Goal: Browse casually

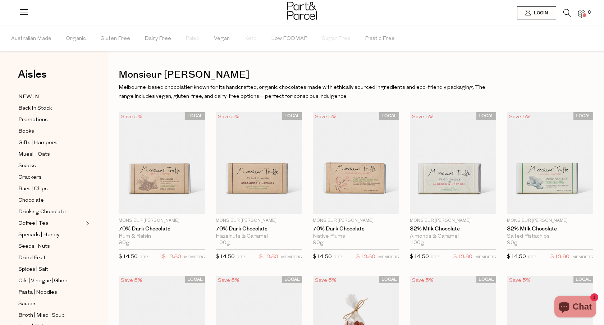
click at [299, 12] on img at bounding box center [301, 11] width 29 height 18
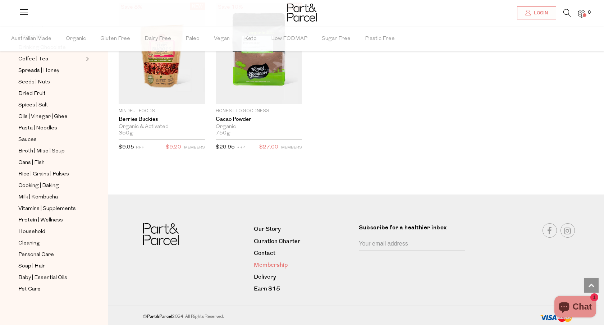
scroll to position [1501, 0]
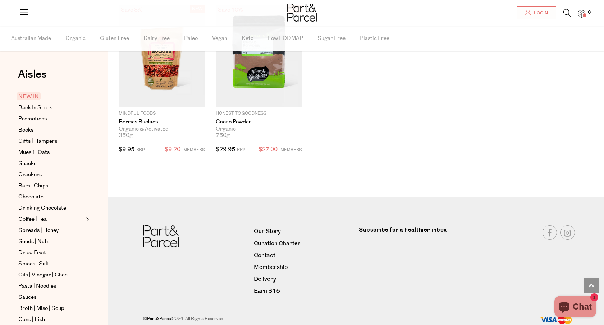
scroll to position [1501, 0]
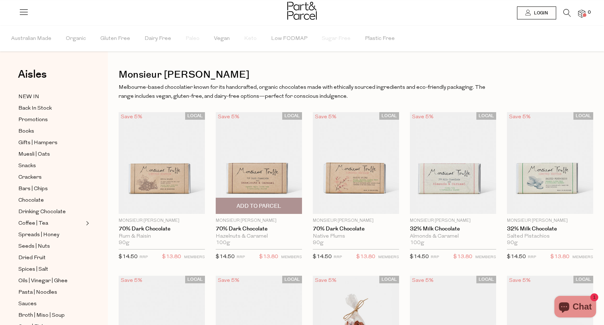
click at [252, 207] on span "Add To Parcel" at bounding box center [258, 206] width 45 height 8
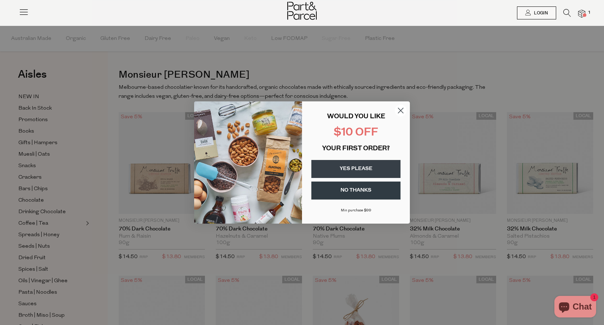
click at [400, 112] on circle "Close dialog" at bounding box center [401, 111] width 12 height 12
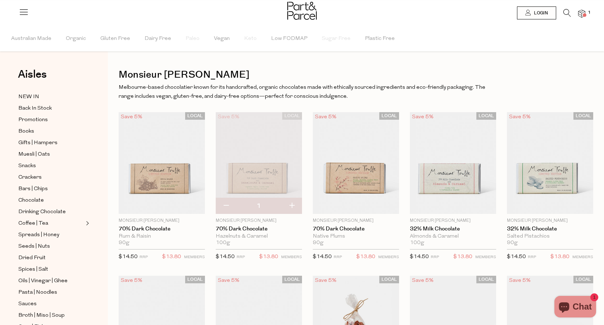
click at [582, 14] on img at bounding box center [581, 14] width 7 height 8
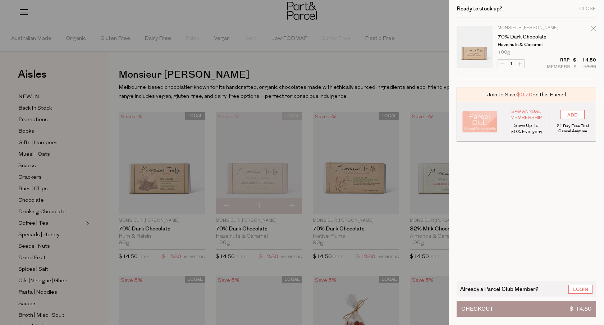
click at [525, 310] on button "Checkout $ 14.50" at bounding box center [525, 309] width 139 height 16
